Goal: Transaction & Acquisition: Book appointment/travel/reservation

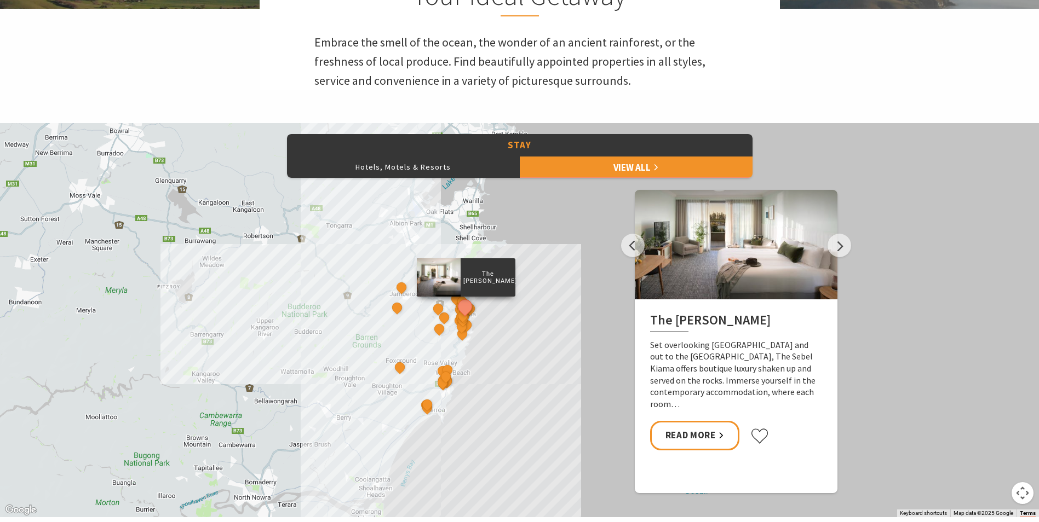
scroll to position [438, 0]
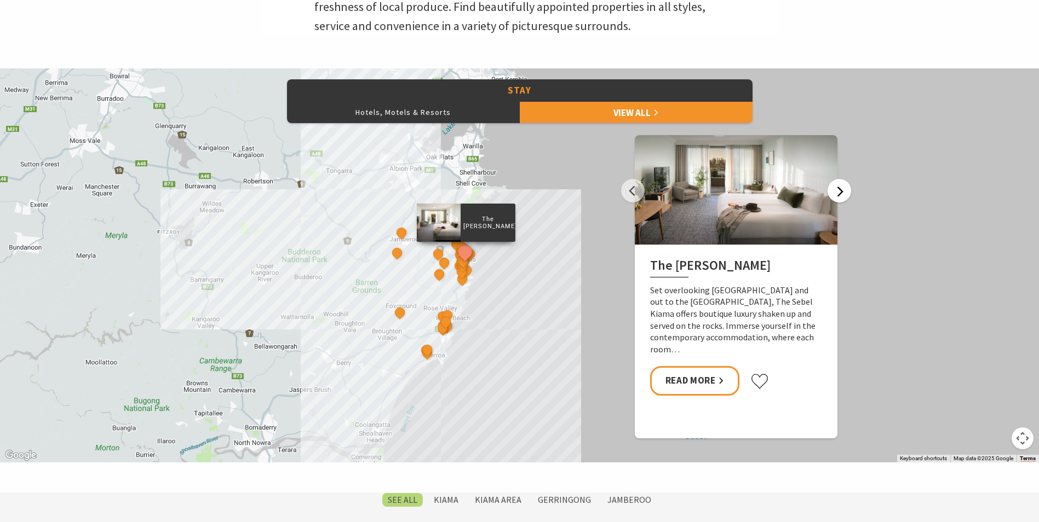
click at [839, 196] on button "Next" at bounding box center [840, 191] width 24 height 24
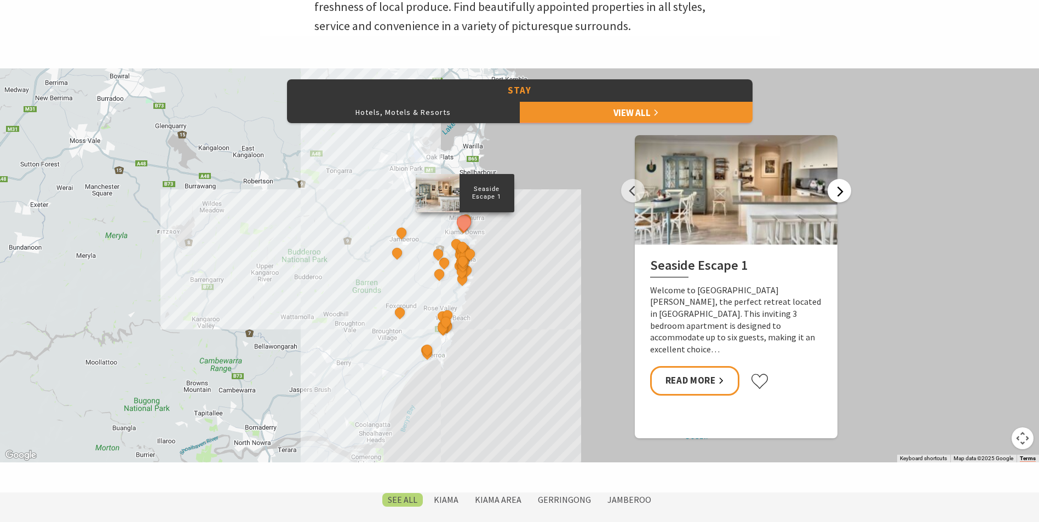
click at [839, 196] on button "Next" at bounding box center [840, 191] width 24 height 24
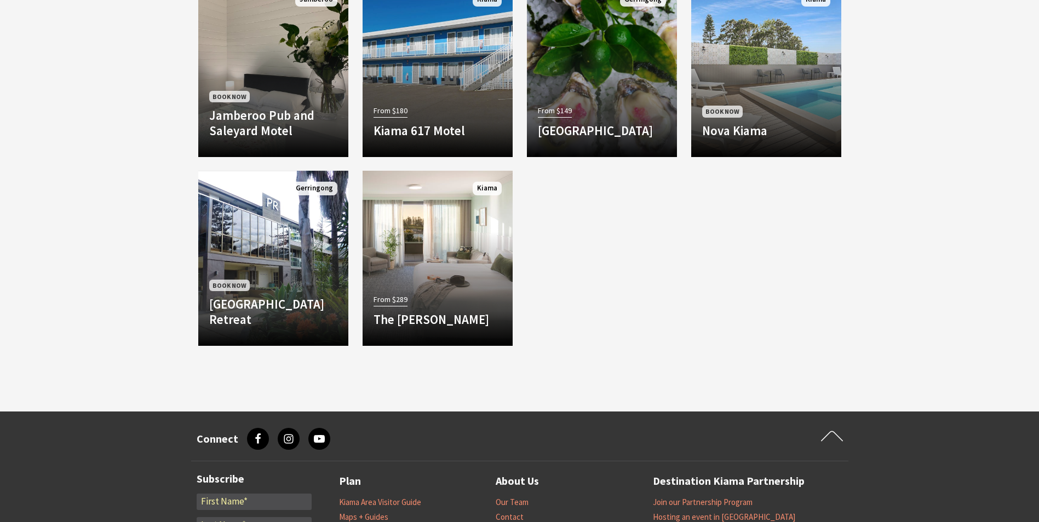
scroll to position [822, 0]
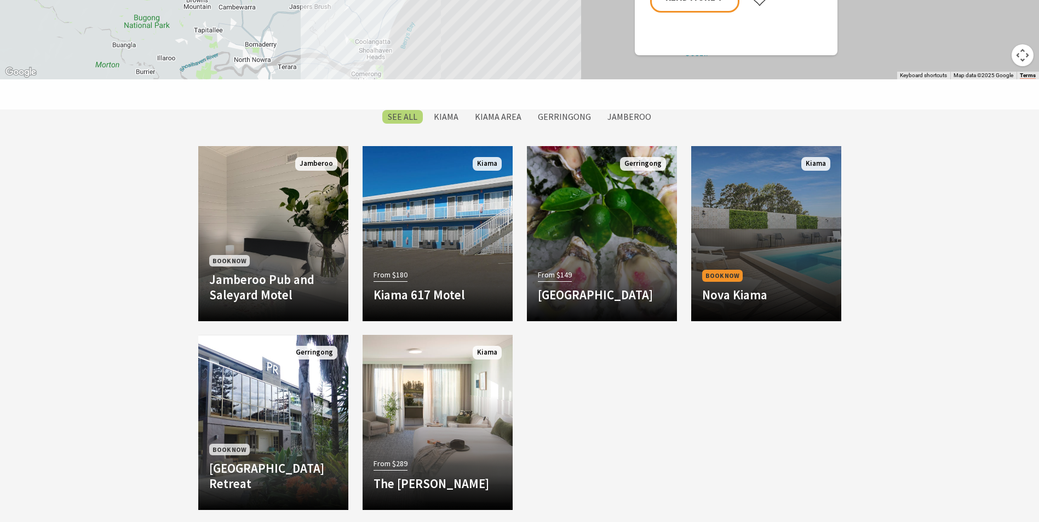
click at [816, 268] on div "Book Now Nova Kiama Brand new hotel is a short walking distance to the beach, g…" at bounding box center [766, 289] width 150 height 43
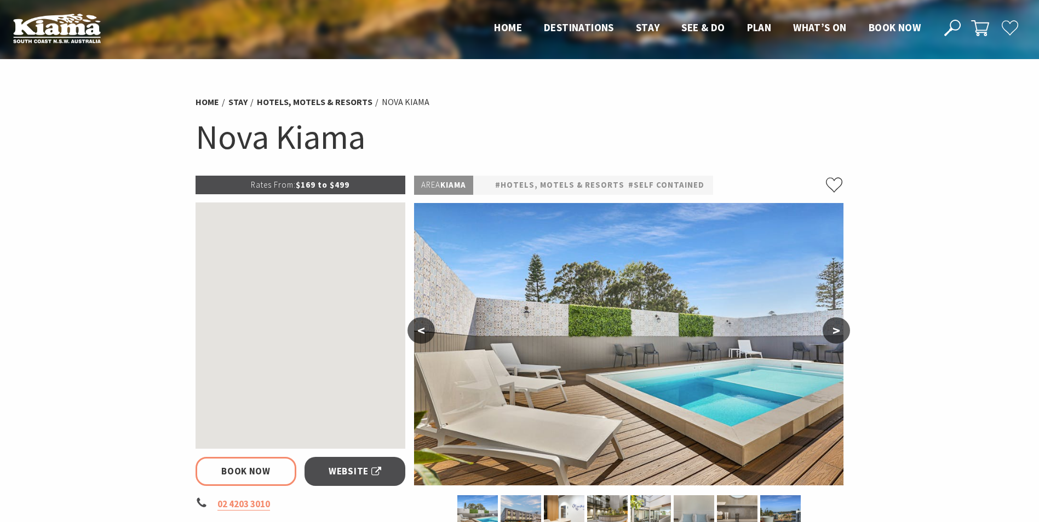
scroll to position [55, 0]
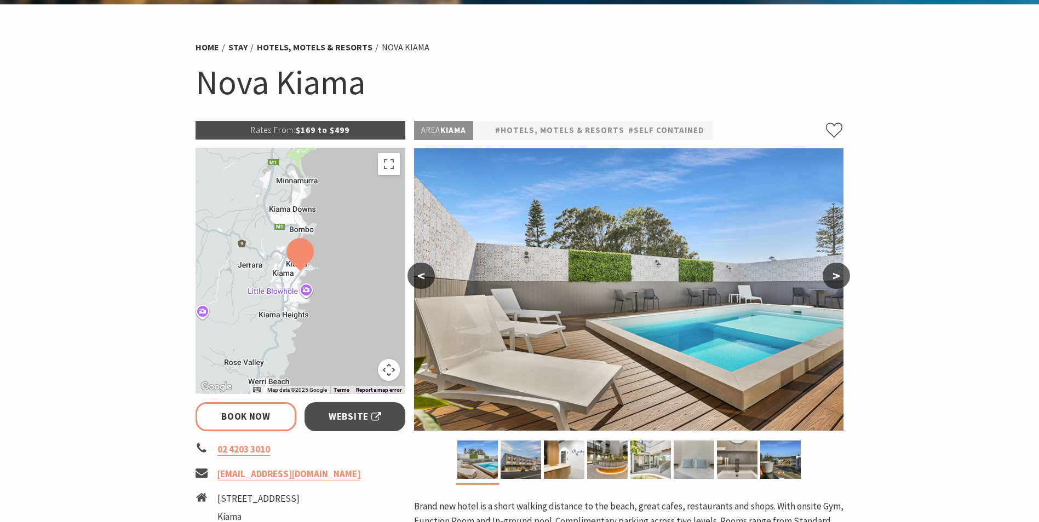
click at [833, 272] on button ">" at bounding box center [836, 276] width 27 height 26
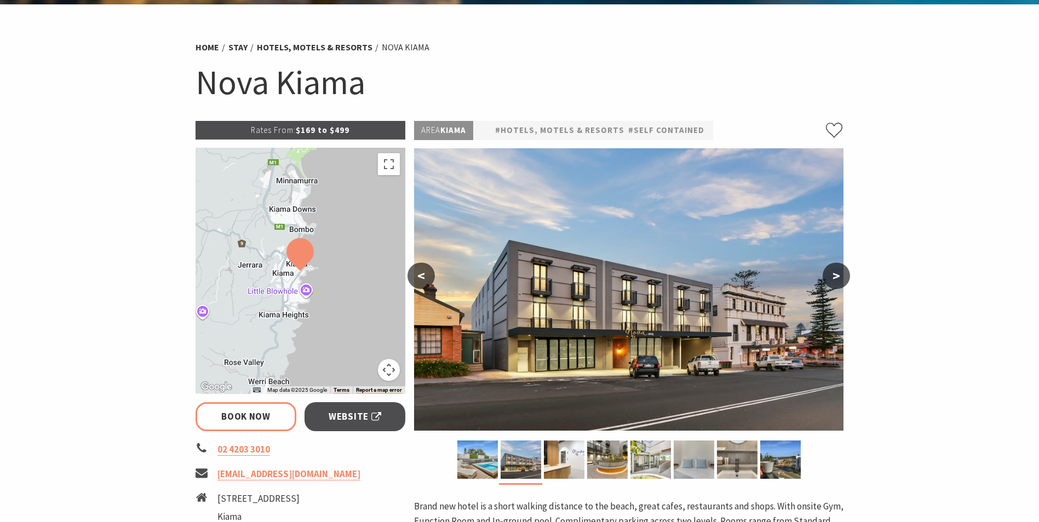
select select "3"
select select "2"
click at [833, 272] on button ">" at bounding box center [836, 276] width 27 height 26
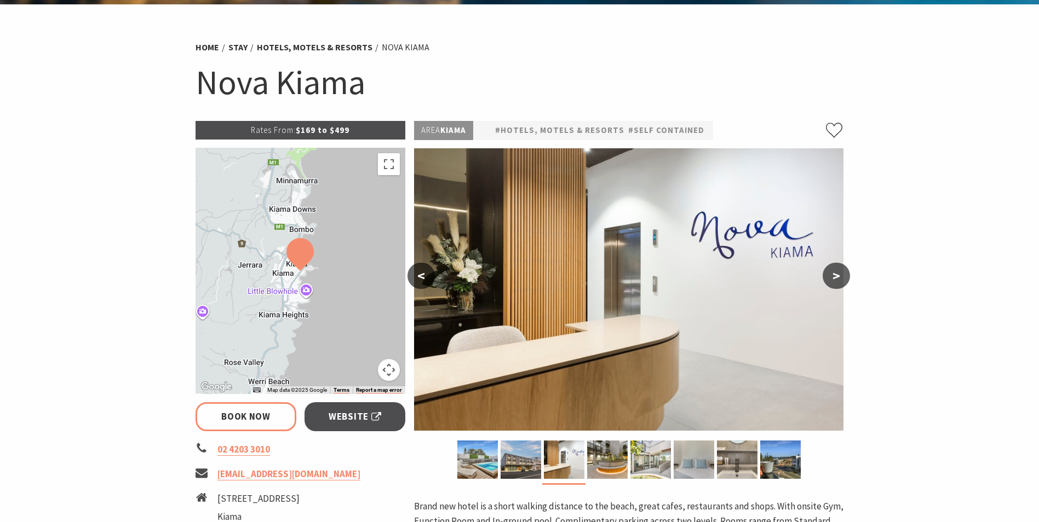
click at [833, 272] on button ">" at bounding box center [836, 276] width 27 height 26
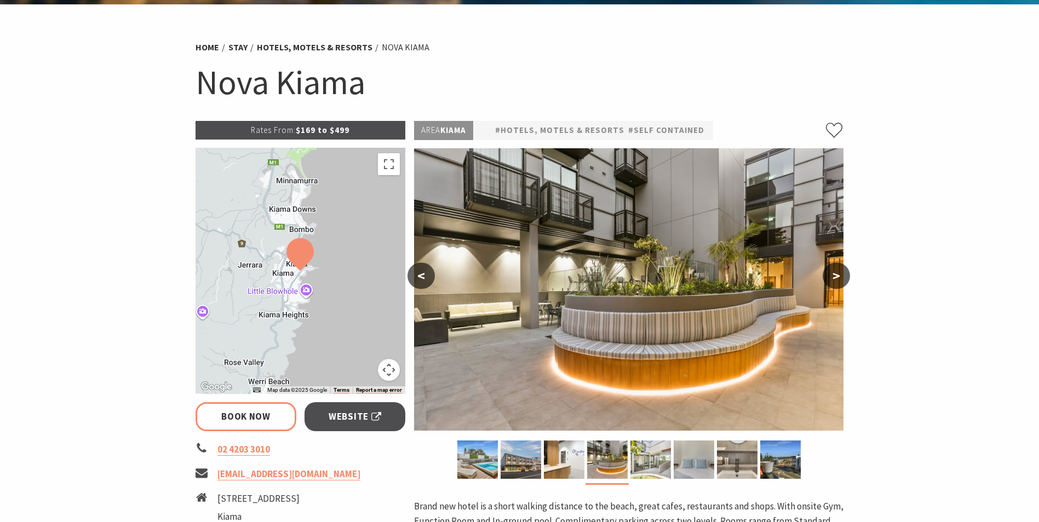
click at [833, 272] on button ">" at bounding box center [836, 276] width 27 height 26
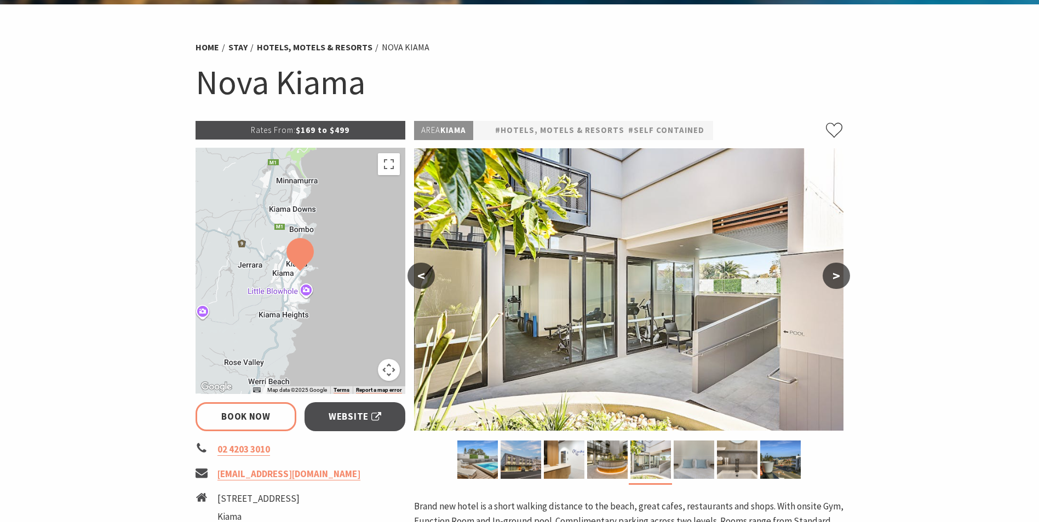
click at [833, 272] on button ">" at bounding box center [836, 276] width 27 height 26
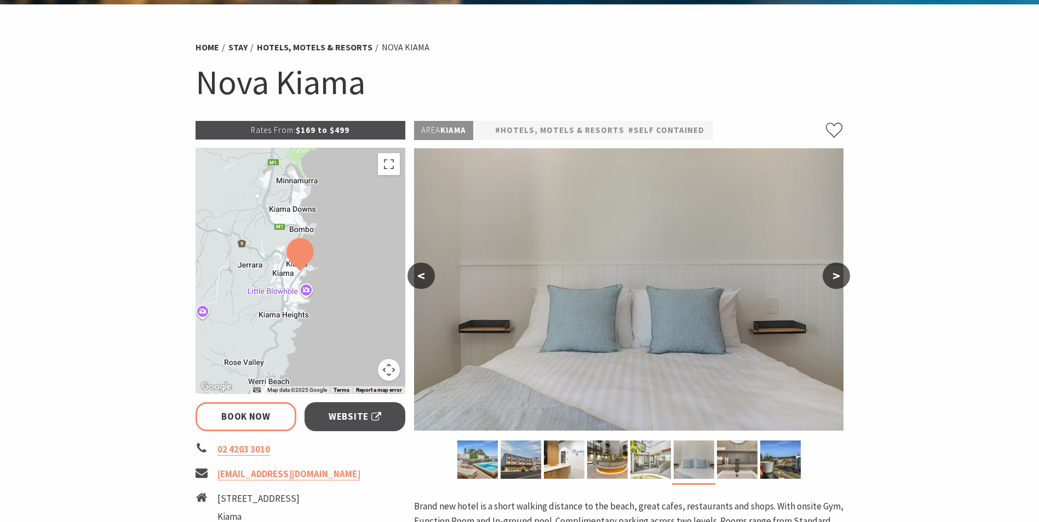
click at [833, 272] on button ">" at bounding box center [836, 276] width 27 height 26
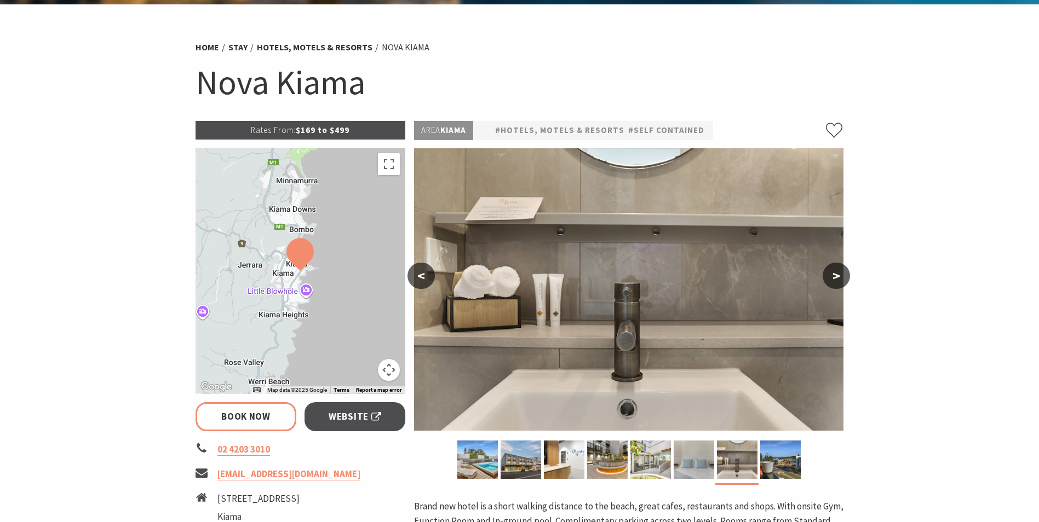
click at [833, 272] on button ">" at bounding box center [836, 276] width 27 height 26
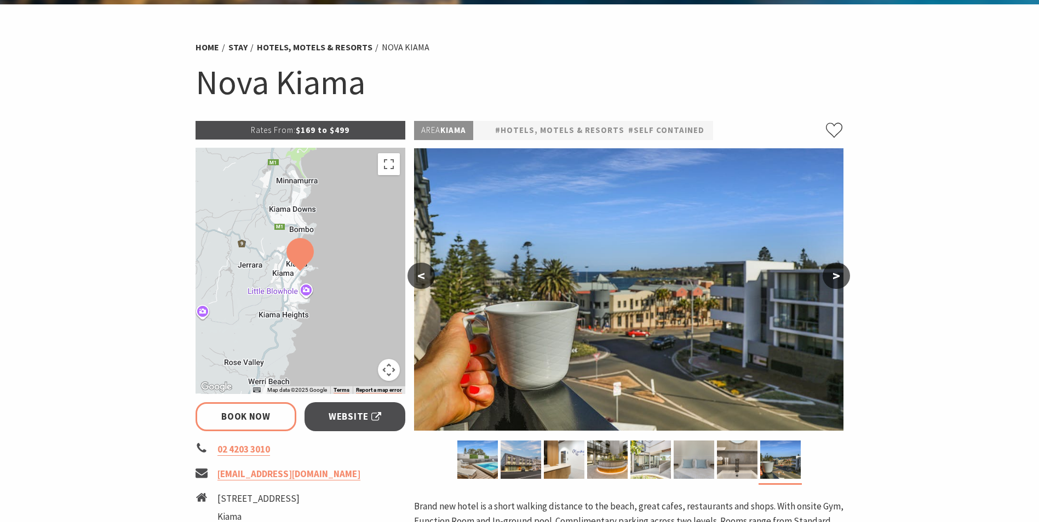
click at [833, 272] on button ">" at bounding box center [836, 276] width 27 height 26
